Goal: Browse casually: Explore the website without a specific task or goal

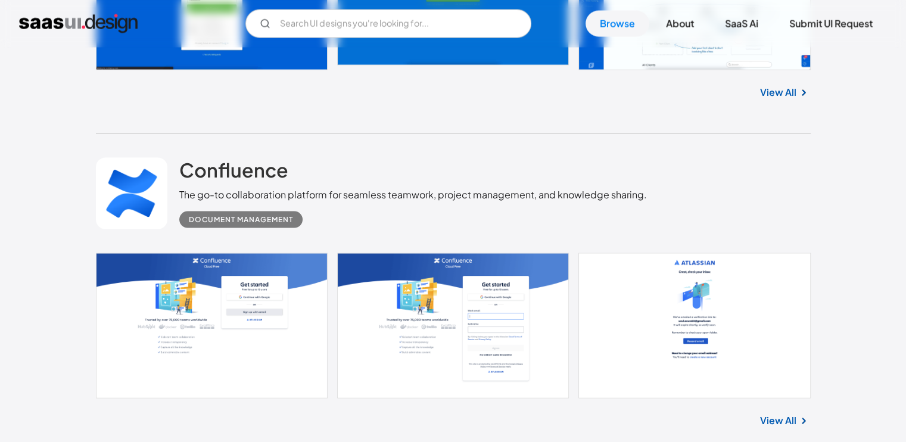
scroll to position [2562, 0]
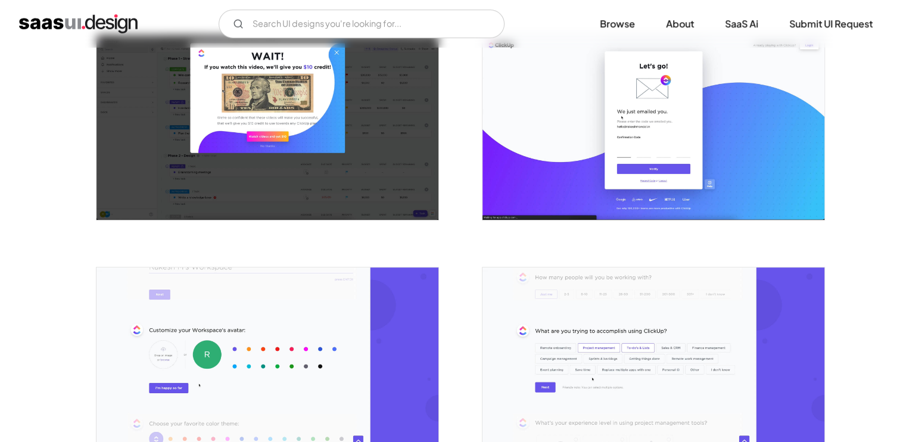
scroll to position [179, 0]
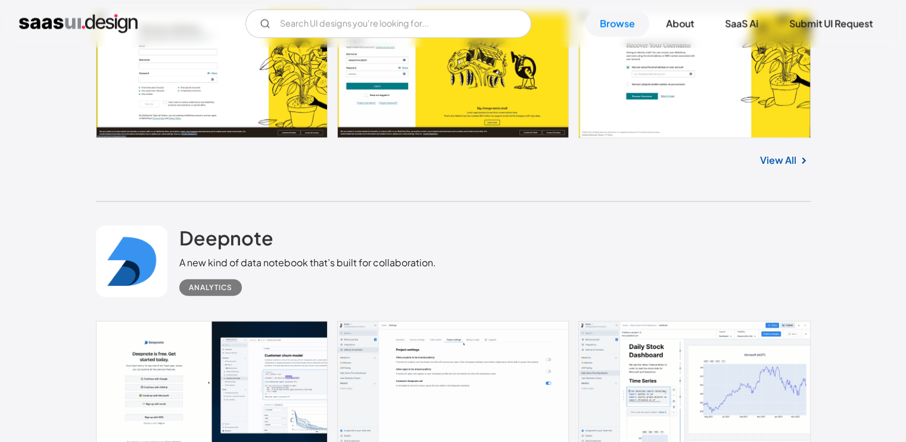
scroll to position [7518, 0]
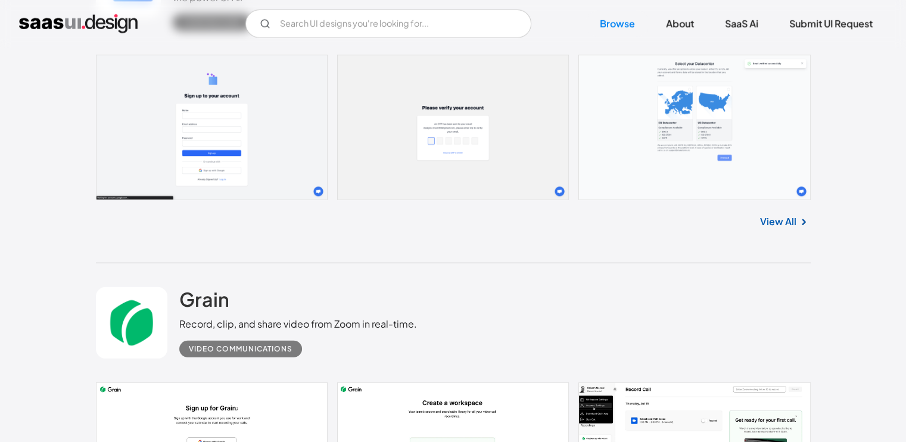
scroll to position [7995, 0]
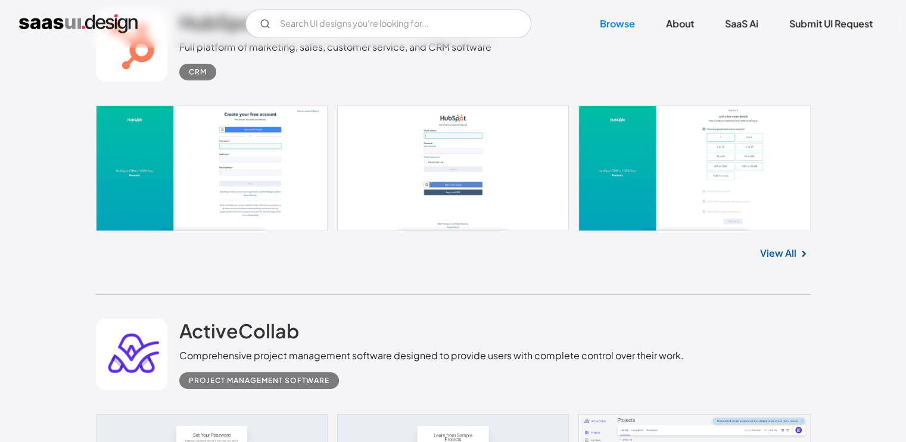
scroll to position [13111, 0]
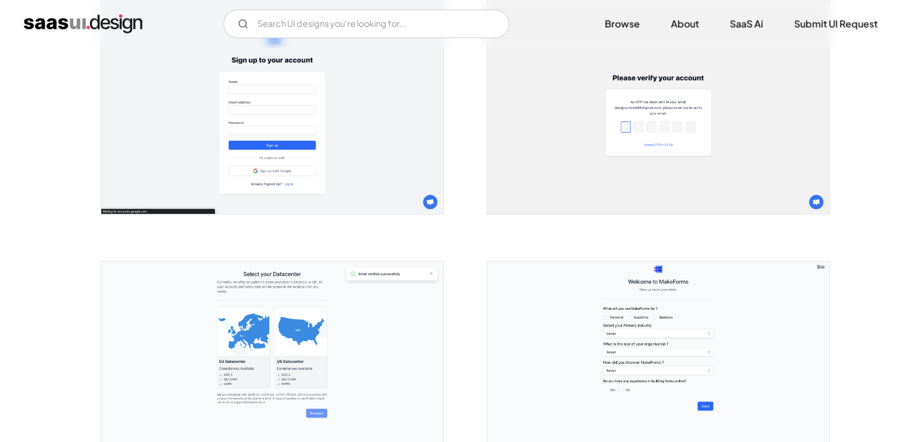
scroll to position [298, 0]
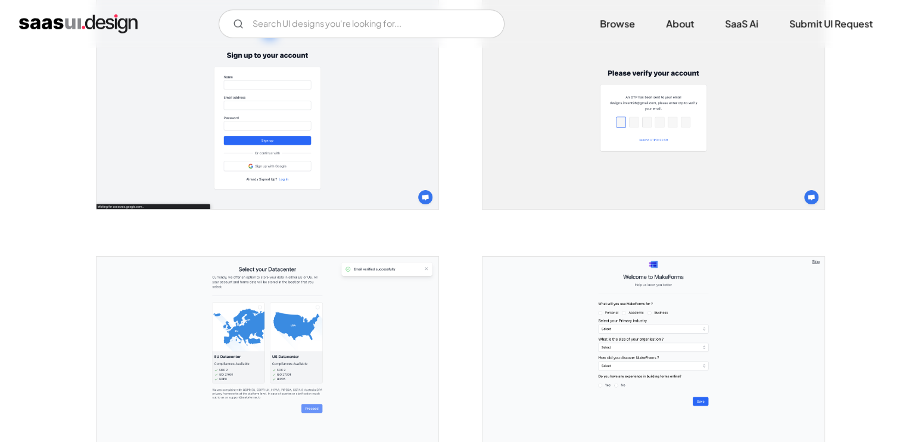
click at [398, 147] on img "open lightbox" at bounding box center [268, 102] width 342 height 214
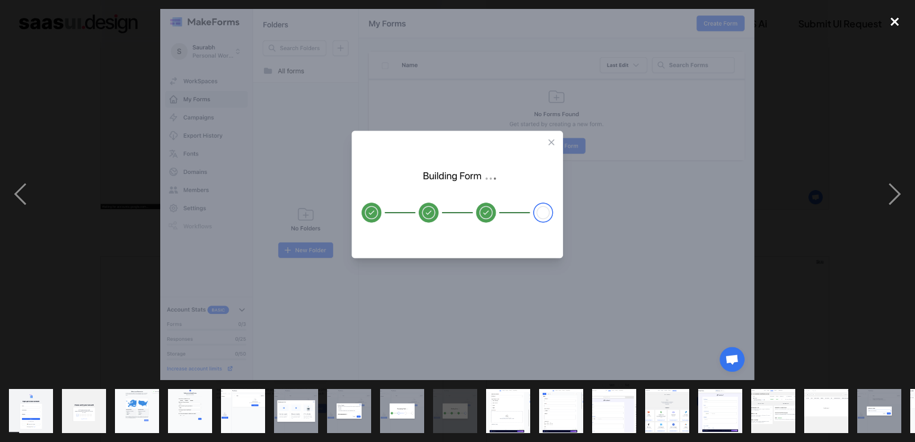
click at [904, 21] on div "close lightbox" at bounding box center [895, 22] width 41 height 26
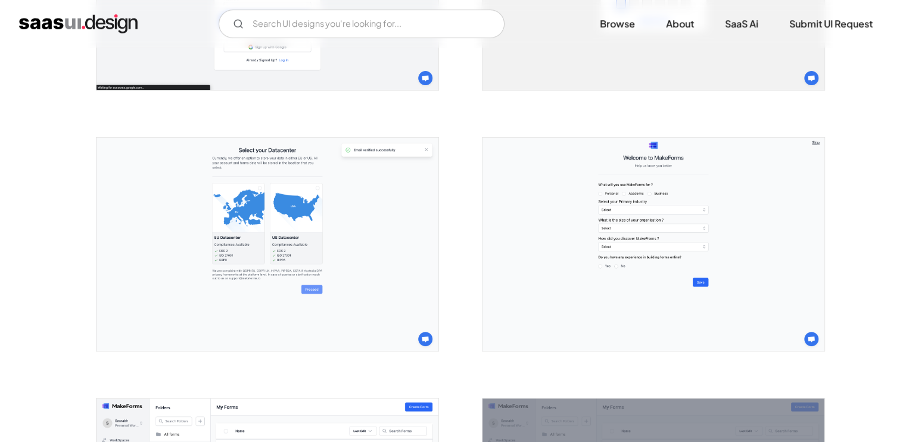
scroll to position [715, 0]
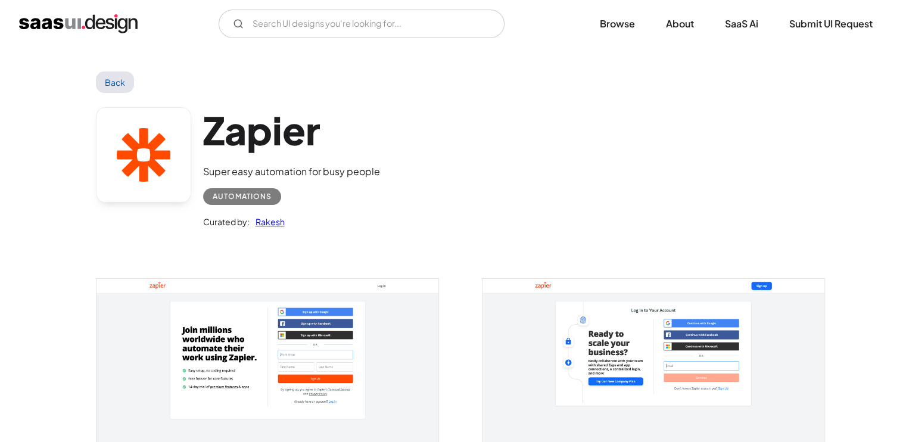
click at [395, 326] on img "open lightbox" at bounding box center [268, 371] width 342 height 184
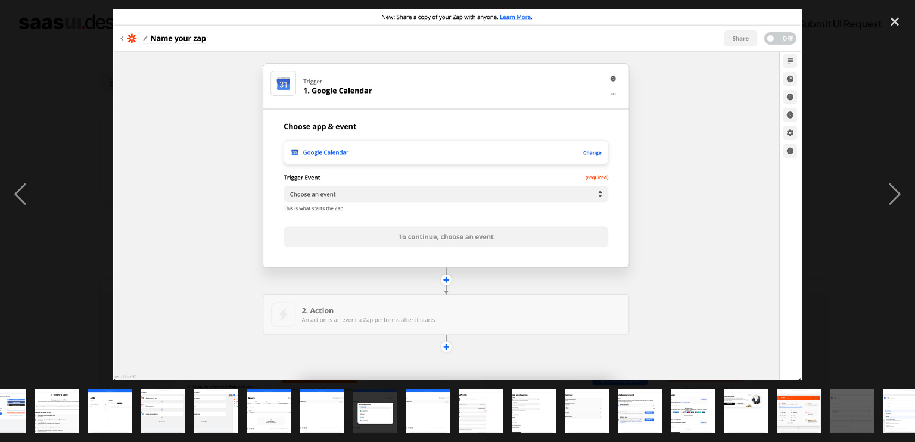
scroll to position [0, 102]
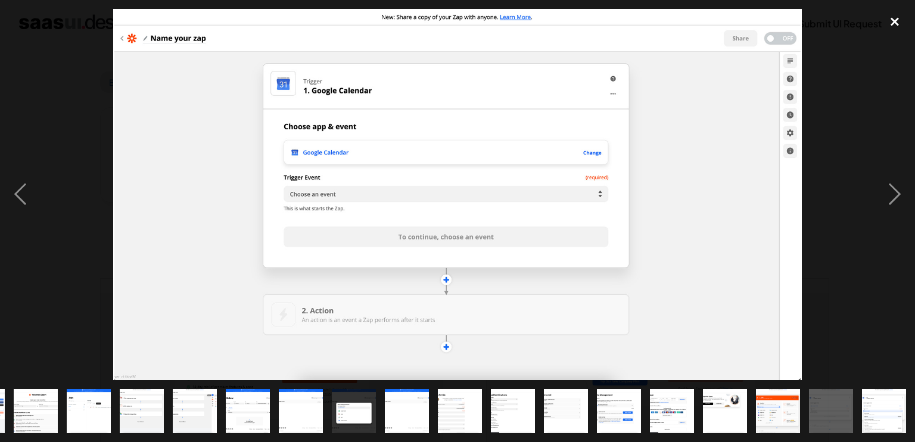
click at [896, 13] on div "close lightbox" at bounding box center [895, 22] width 41 height 26
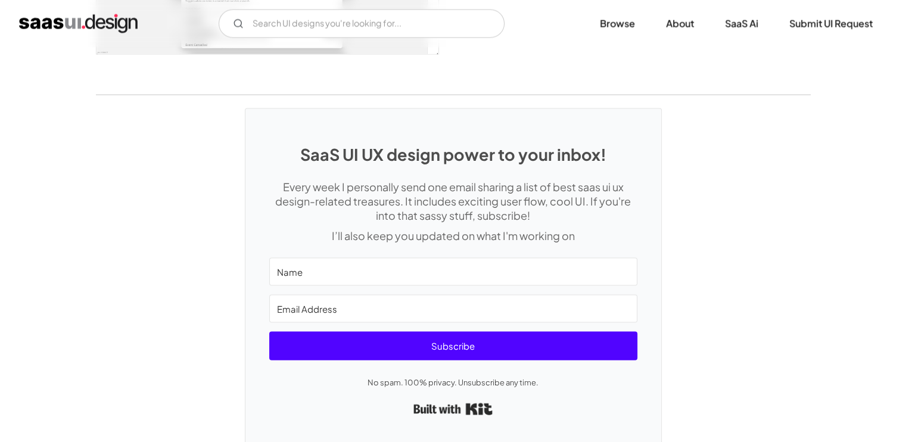
scroll to position [2539, 0]
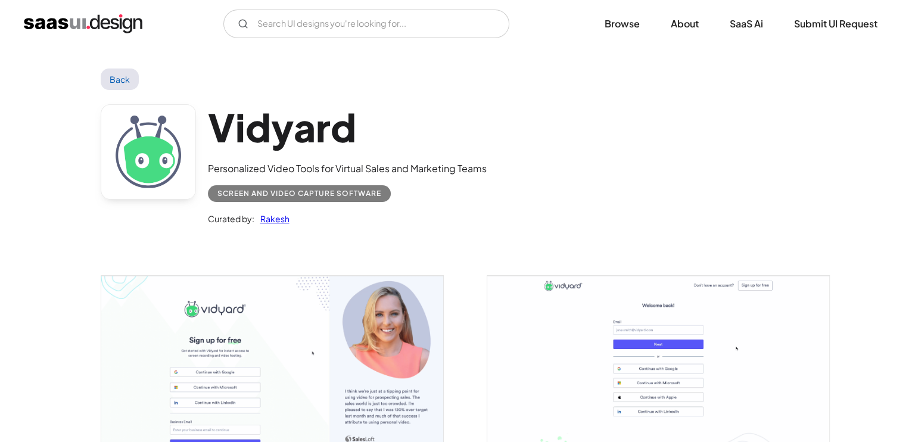
scroll to position [357, 0]
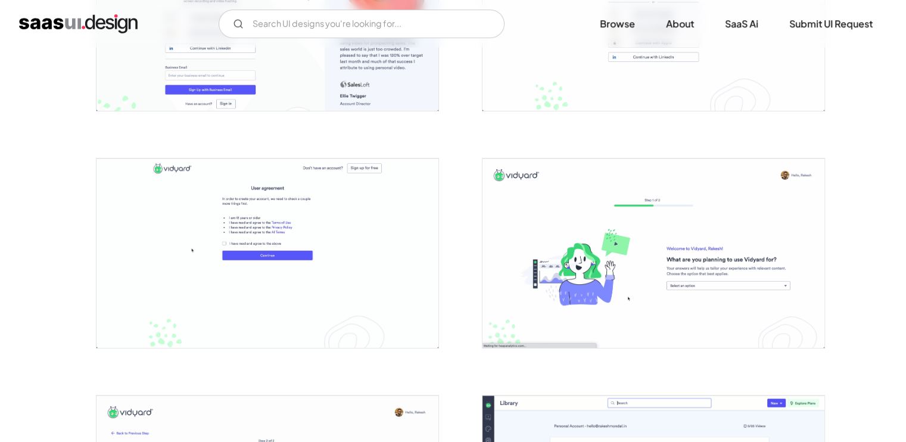
click at [347, 82] on img "open lightbox" at bounding box center [268, 15] width 342 height 189
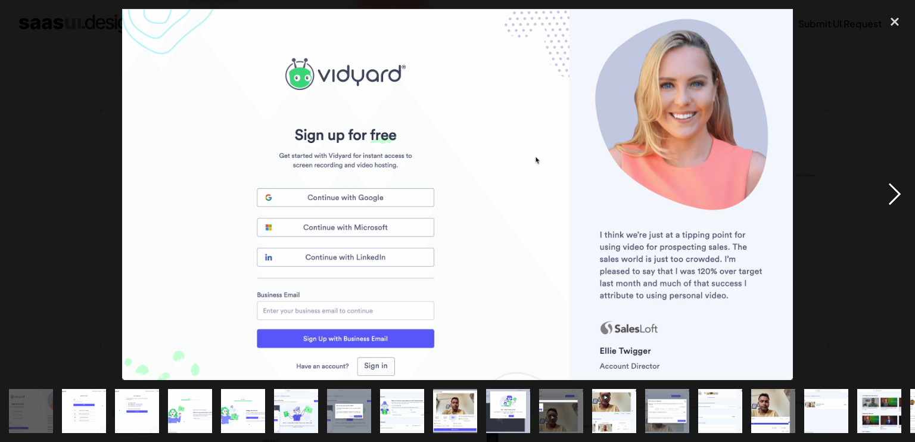
click at [896, 192] on div "next image" at bounding box center [895, 194] width 41 height 371
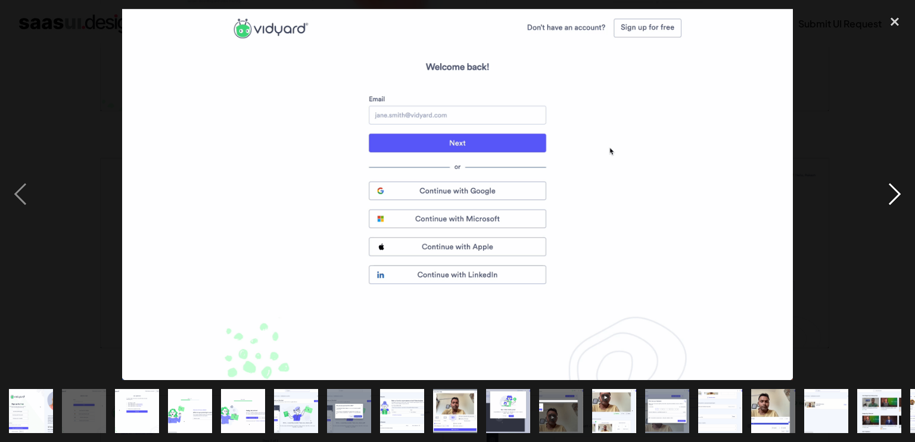
click at [896, 192] on div "next image" at bounding box center [895, 194] width 41 height 371
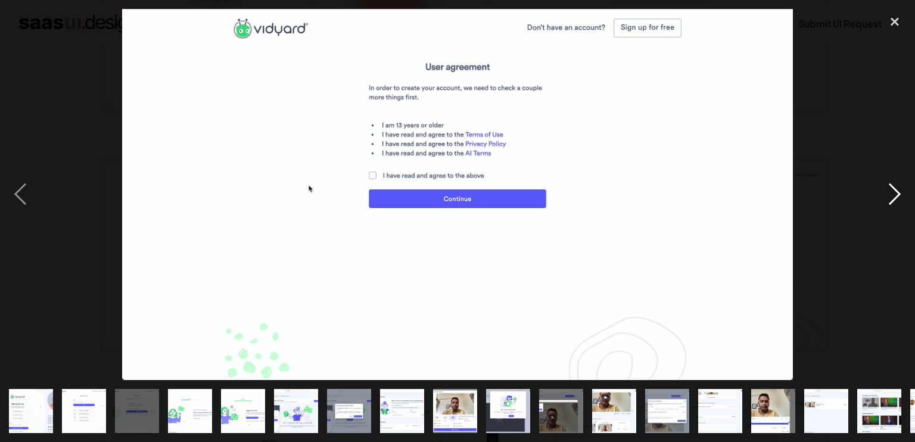
click at [896, 192] on div "next image" at bounding box center [895, 194] width 41 height 371
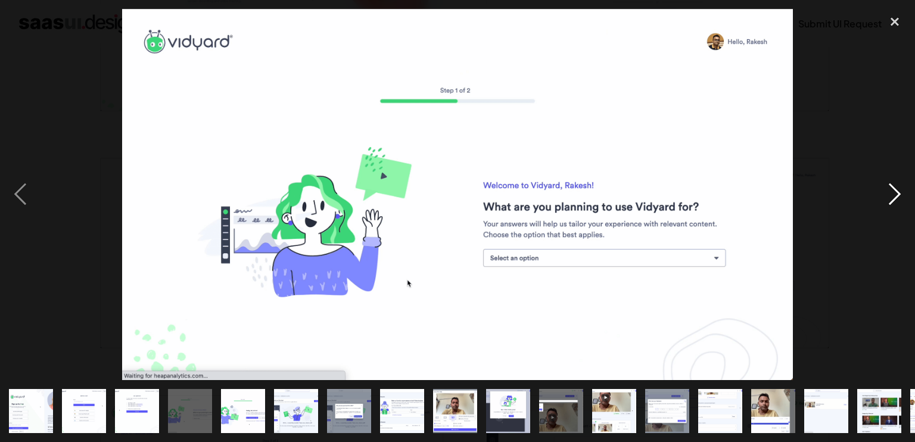
click at [896, 192] on div "next image" at bounding box center [895, 194] width 41 height 371
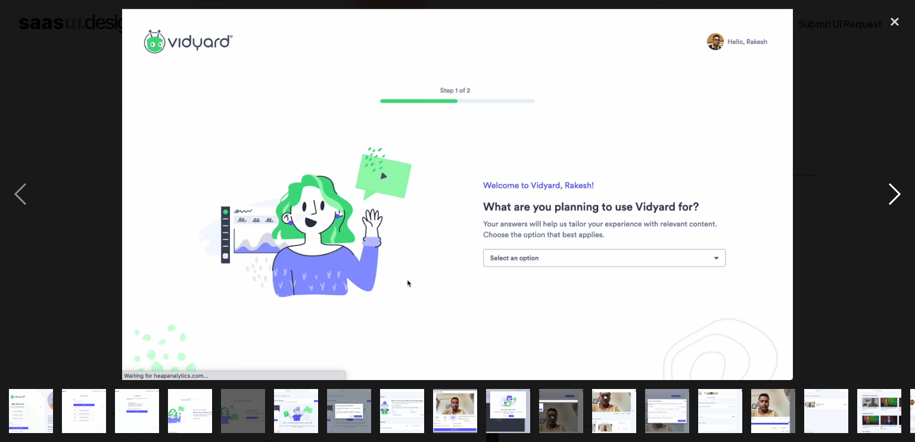
click at [896, 192] on div "next image" at bounding box center [895, 194] width 41 height 371
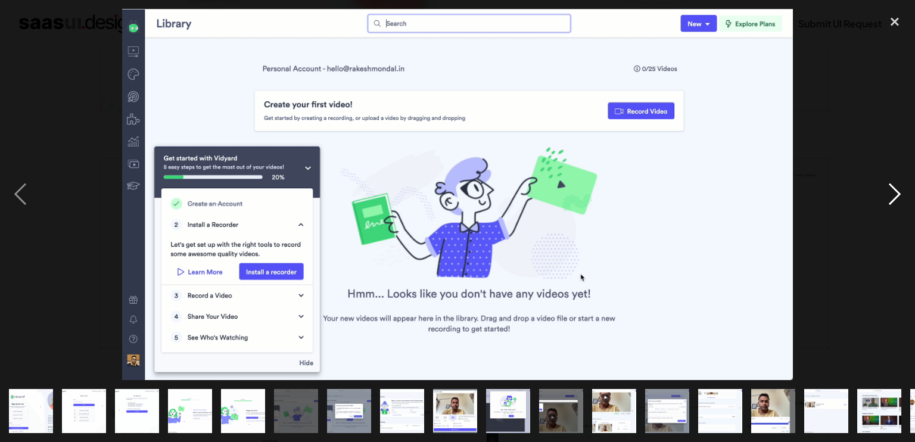
click at [896, 192] on div "next image" at bounding box center [895, 194] width 41 height 371
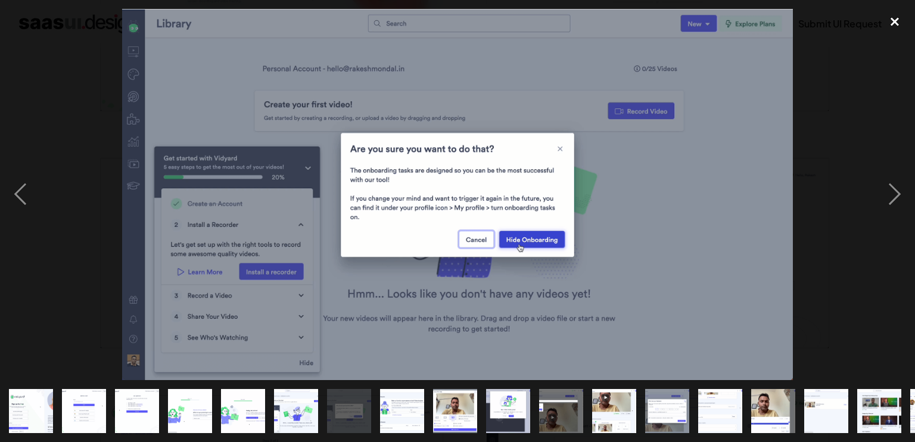
click at [898, 21] on div "close lightbox" at bounding box center [895, 22] width 41 height 26
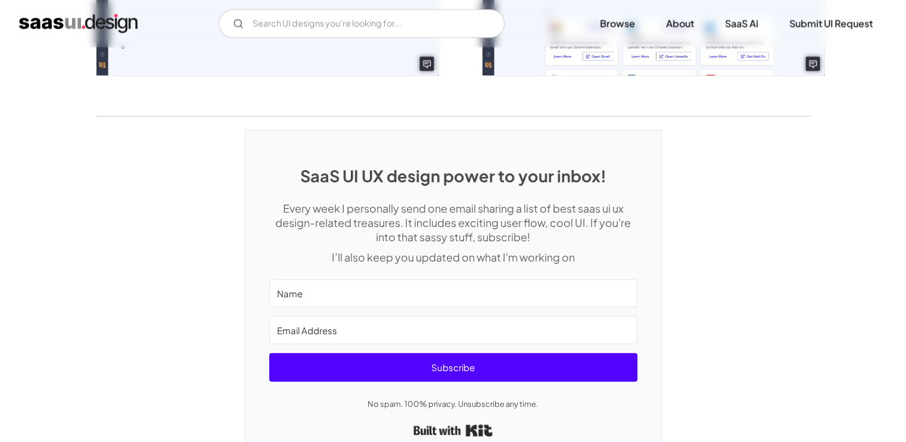
scroll to position [2825, 0]
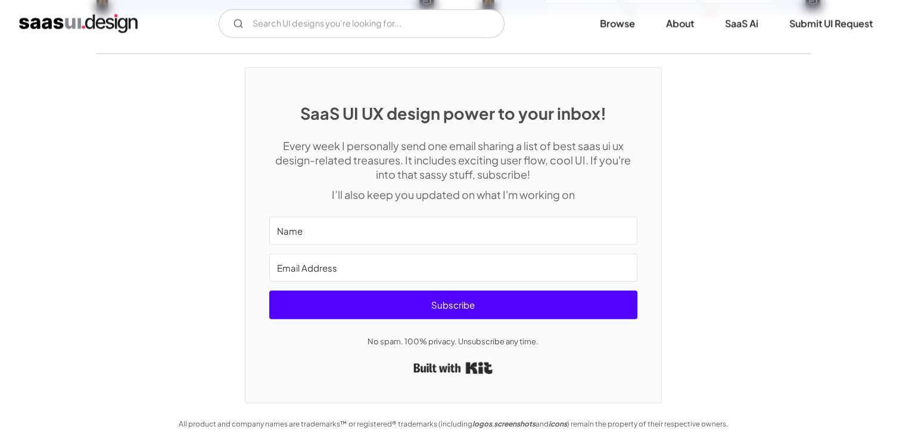
click at [739, 121] on div "SaaS UI UX design power to your inbox! Every week I personally send one email s…" at bounding box center [453, 228] width 906 height 349
